Goal: Navigation & Orientation: Find specific page/section

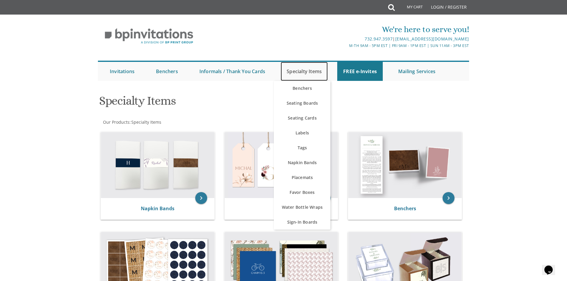
click at [308, 66] on link "Specialty Items" at bounding box center [304, 71] width 47 height 19
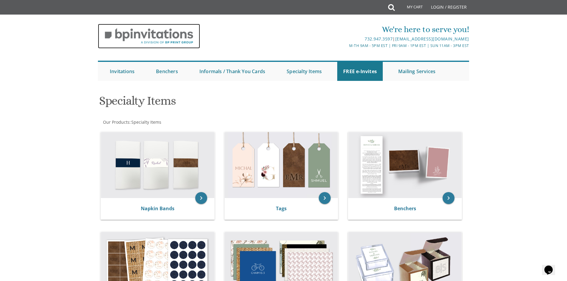
click at [174, 38] on img at bounding box center [149, 36] width 102 height 25
